Goal: Book appointment/travel/reservation

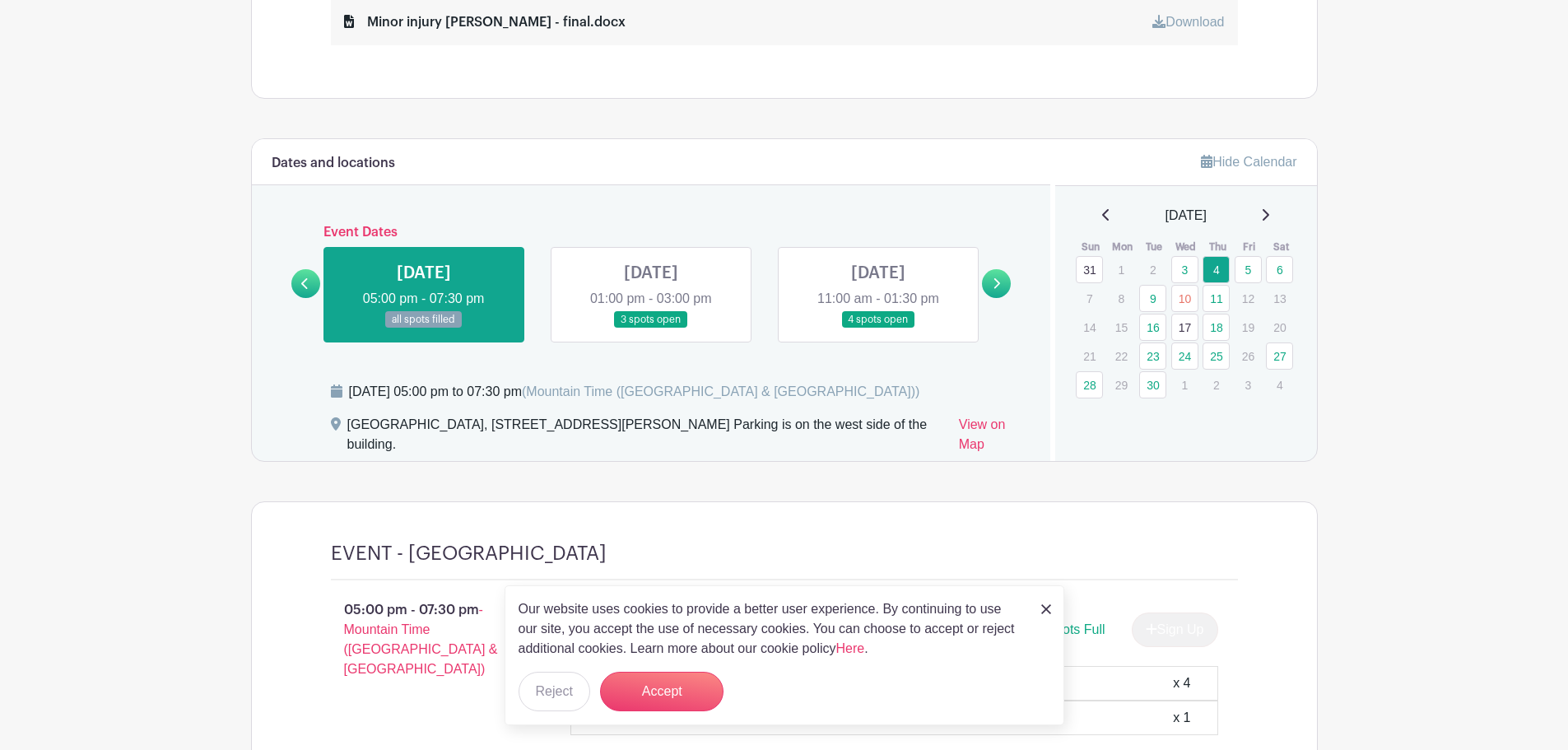
scroll to position [576, 0]
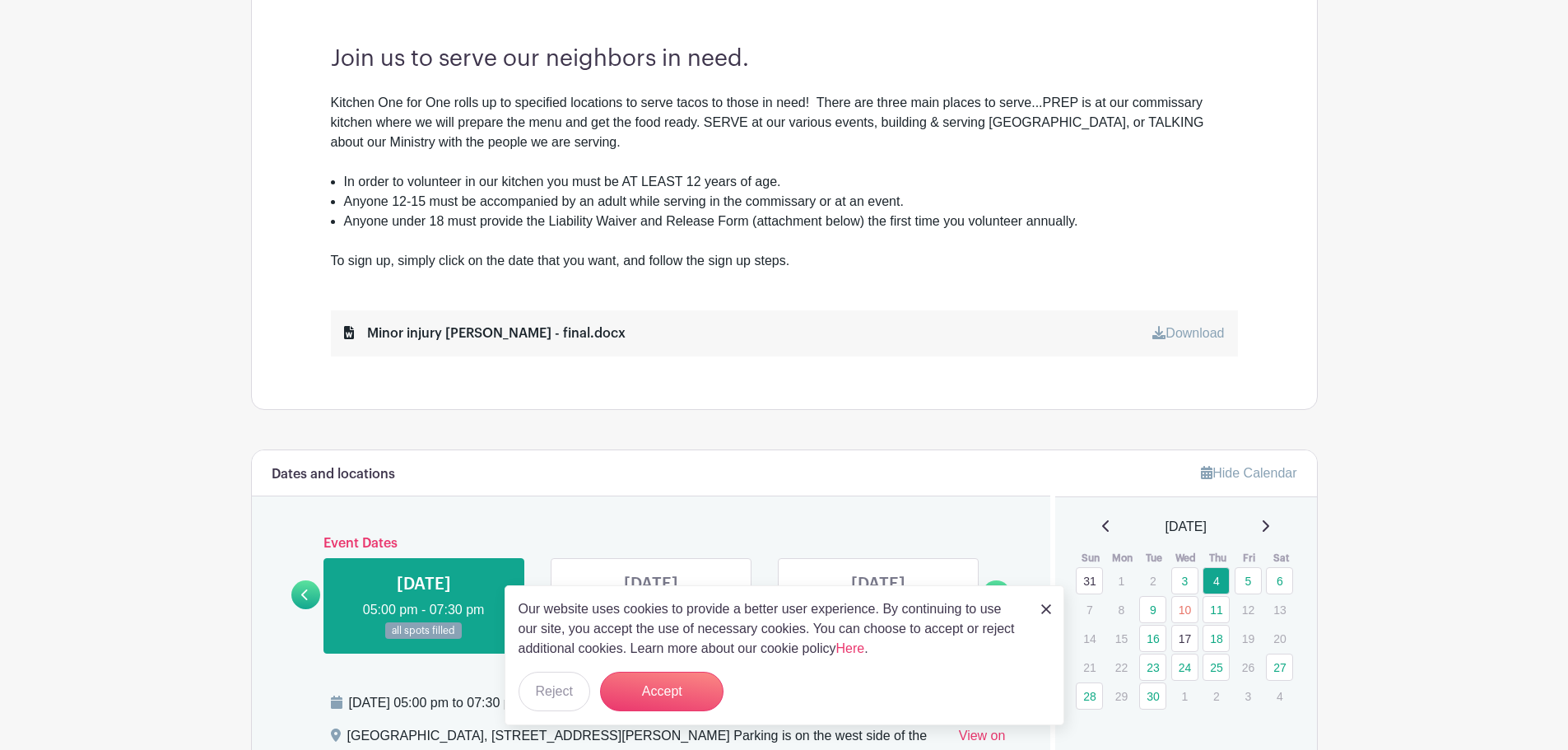
click at [1049, 605] on img at bounding box center [1047, 609] width 10 height 10
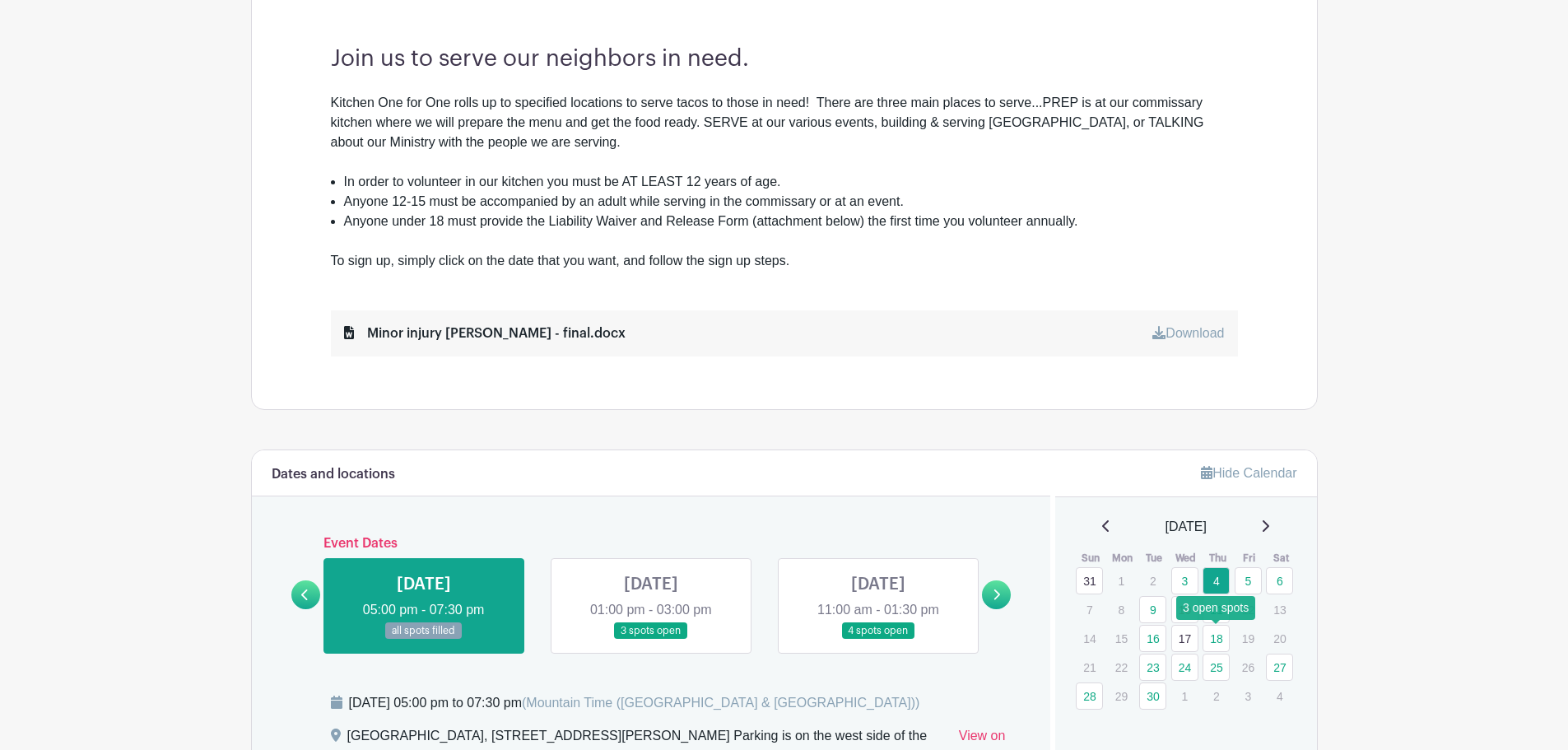
click at [1223, 640] on link "18" at bounding box center [1216, 638] width 27 height 27
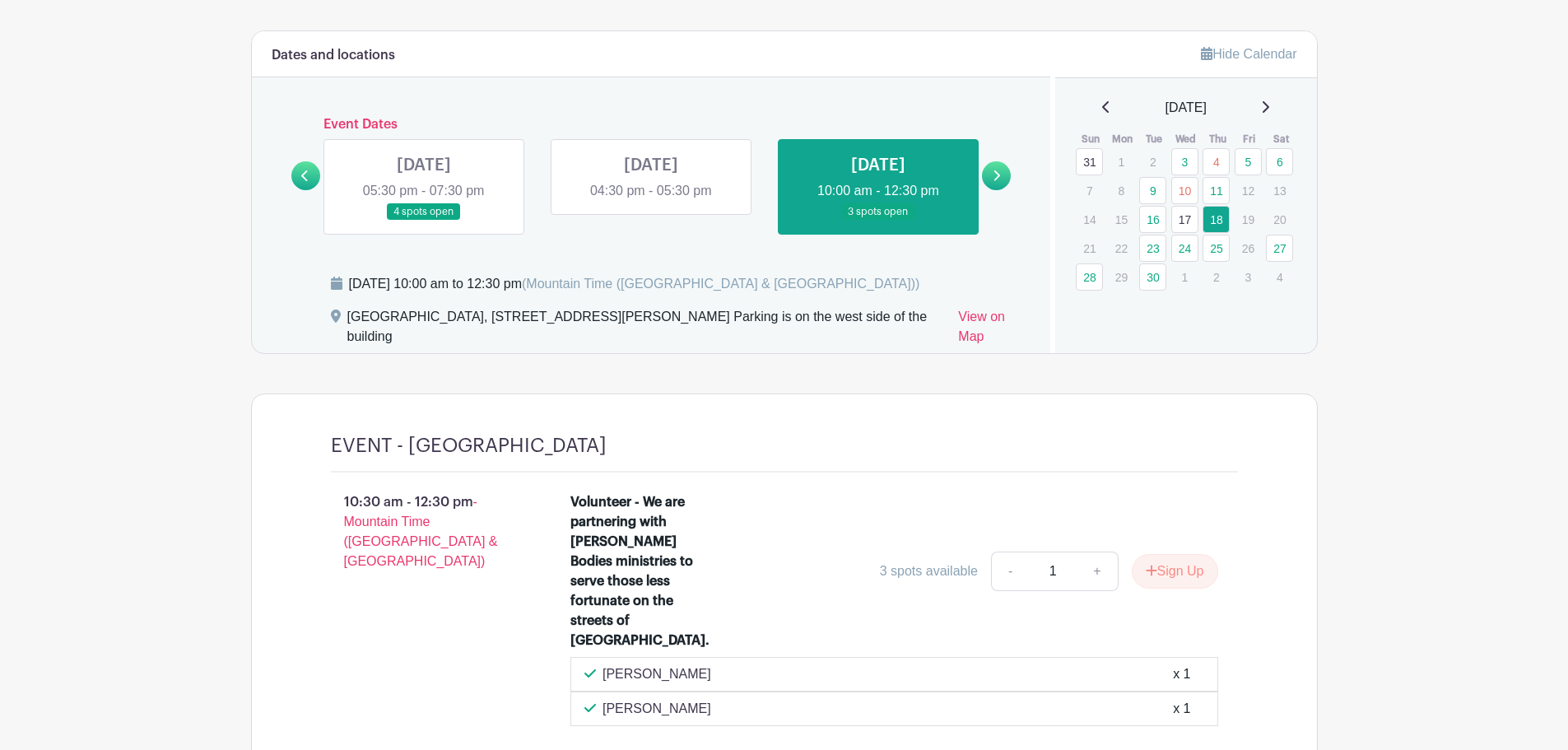
scroll to position [992, 0]
click at [1188, 225] on link "17" at bounding box center [1185, 222] width 27 height 27
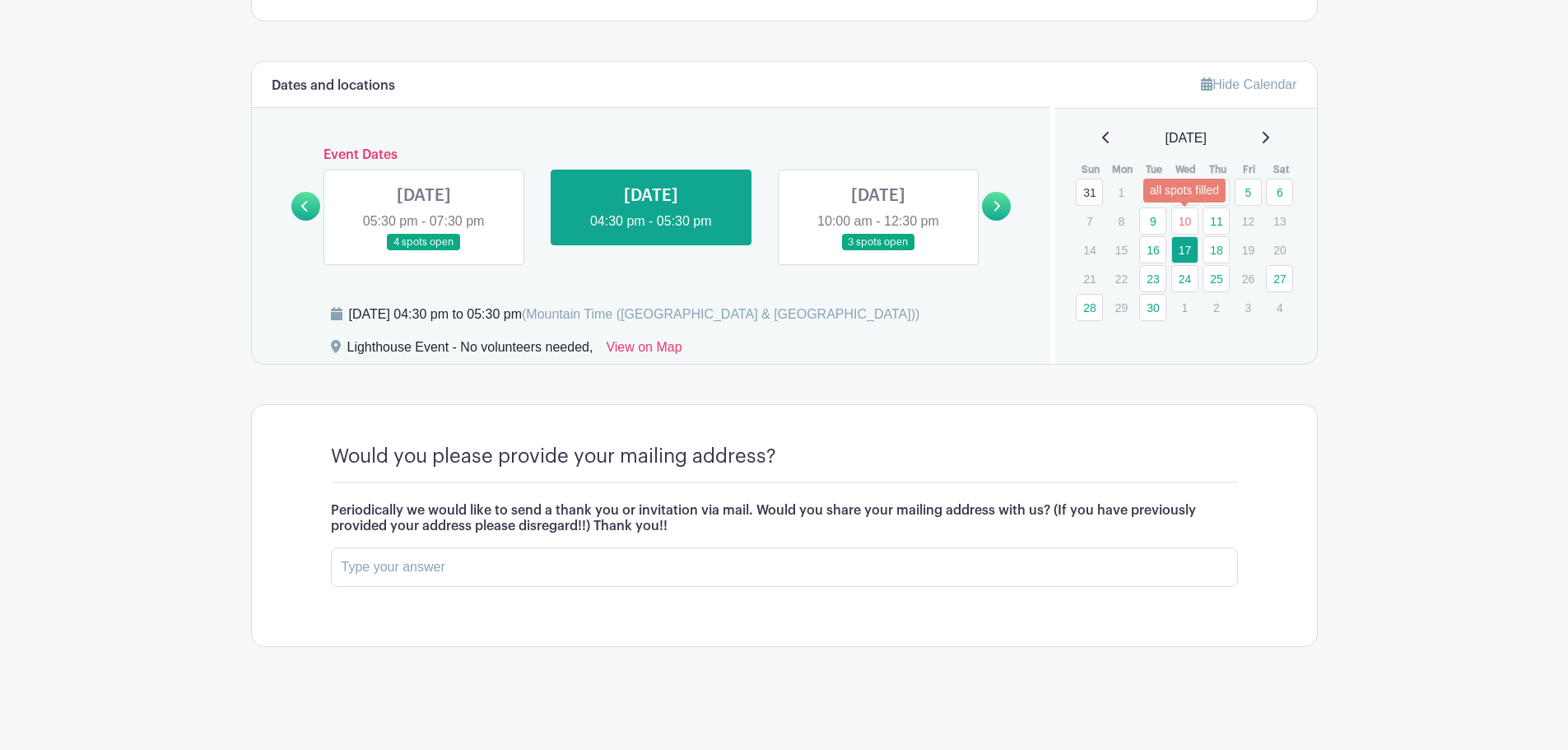
scroll to position [964, 0]
click at [1155, 247] on link "16" at bounding box center [1153, 250] width 27 height 27
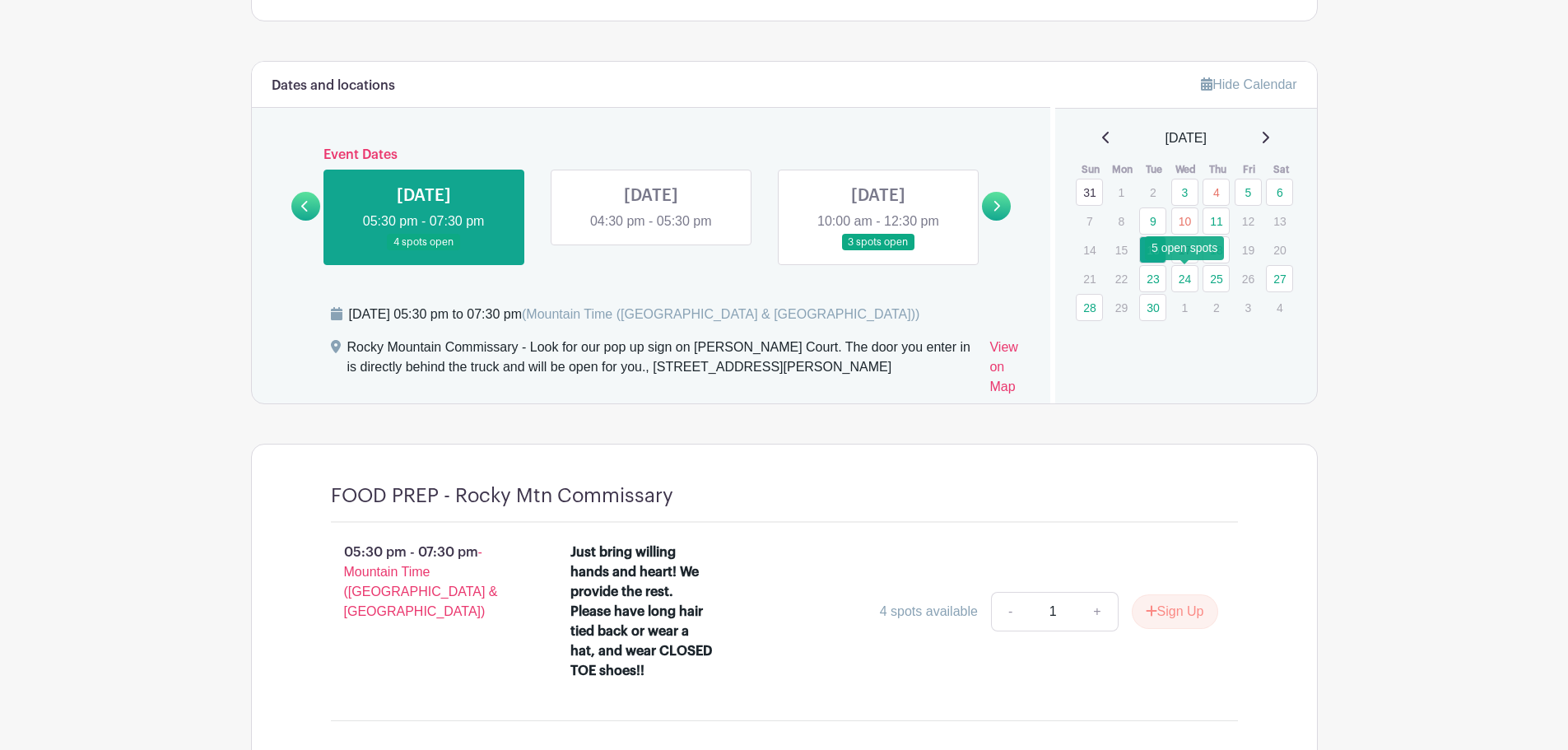
click at [1178, 275] on link "24" at bounding box center [1185, 278] width 27 height 27
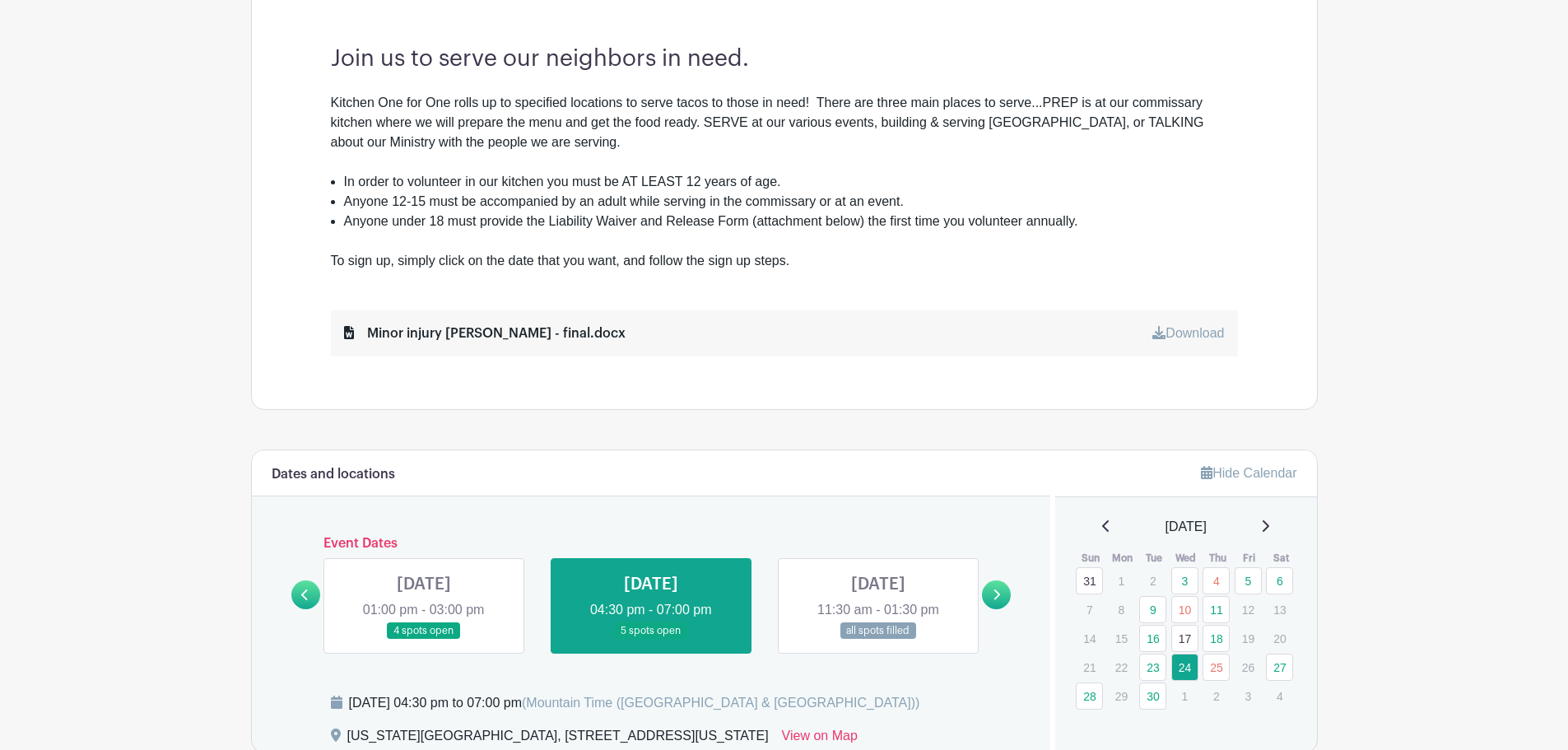
scroll to position [823, 0]
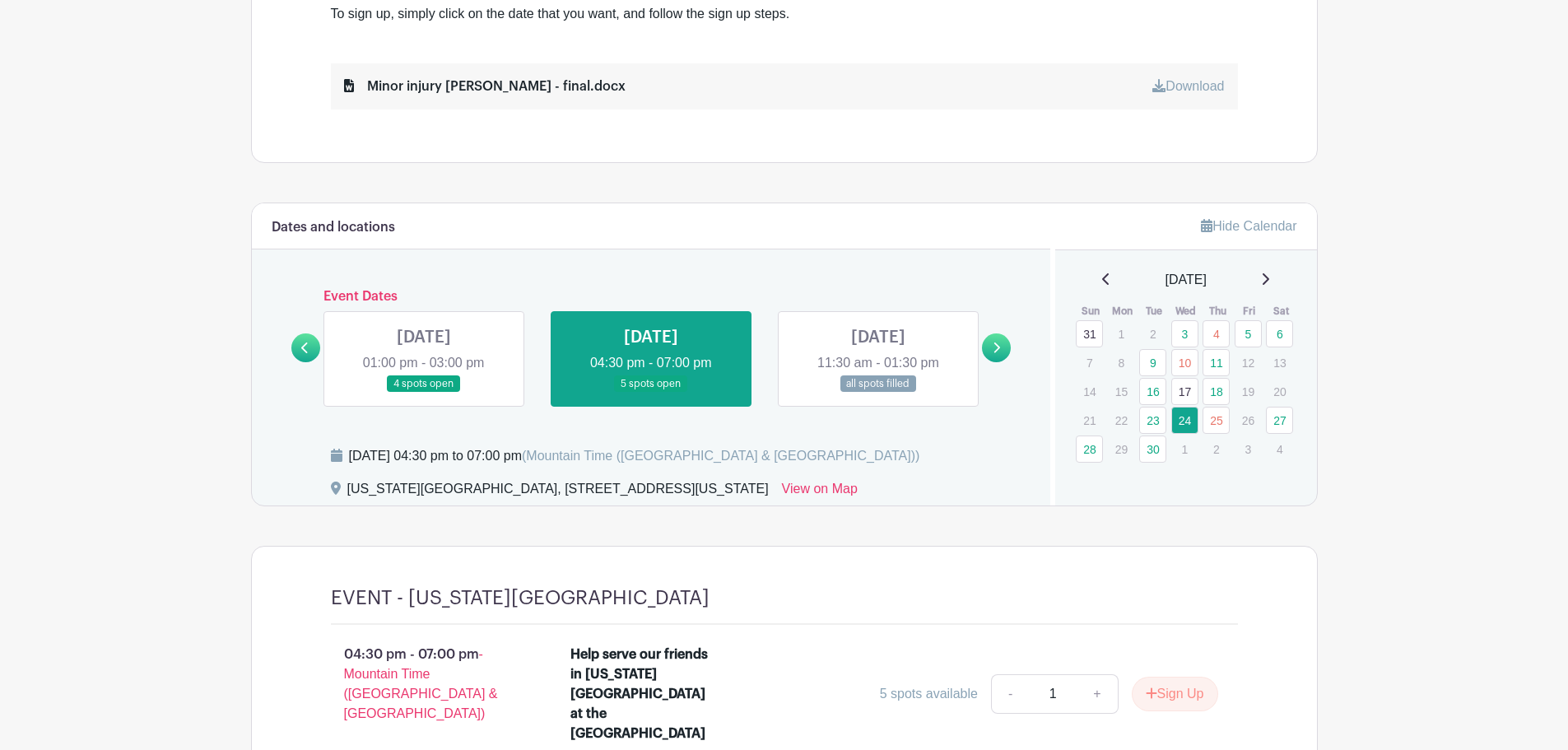
click at [878, 392] on link at bounding box center [878, 392] width 0 height 0
